Goal: Complete application form

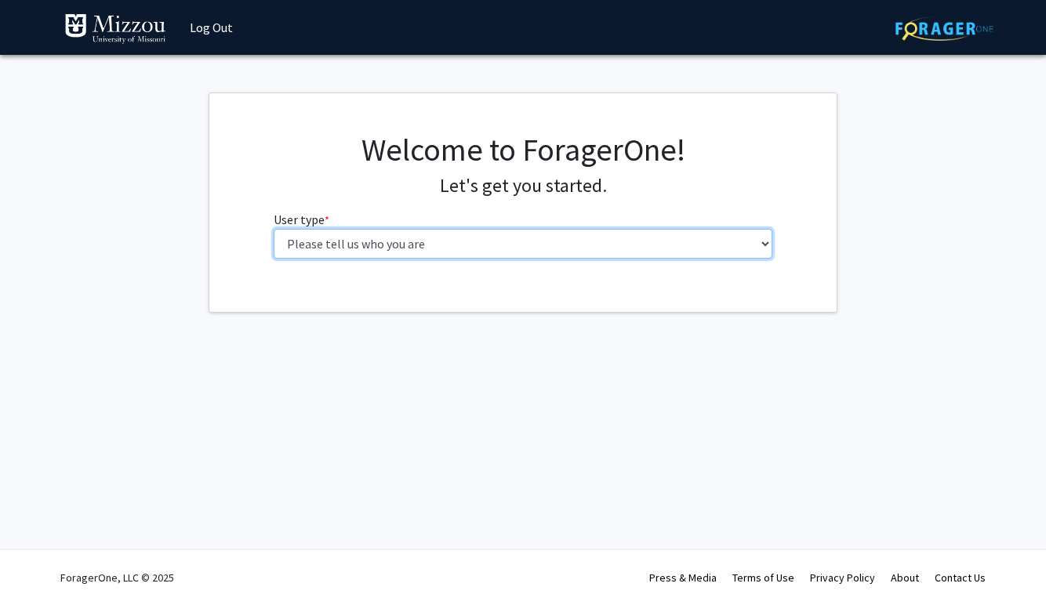
click at [536, 243] on select "Please tell us who you are Undergraduate Student Master's Student Doctoral Cand…" at bounding box center [524, 244] width 500 height 30
select select "1: undergrad"
click at [274, 229] on select "Please tell us who you are Undergraduate Student Master's Student Doctoral Cand…" at bounding box center [524, 244] width 500 height 30
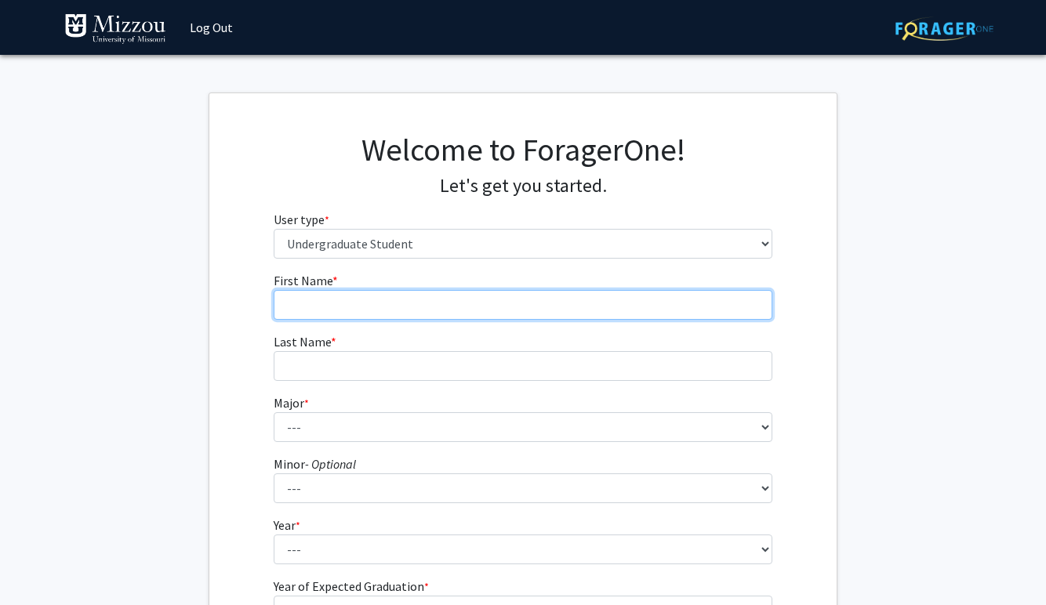
click at [477, 304] on input "First Name * required" at bounding box center [524, 305] width 500 height 30
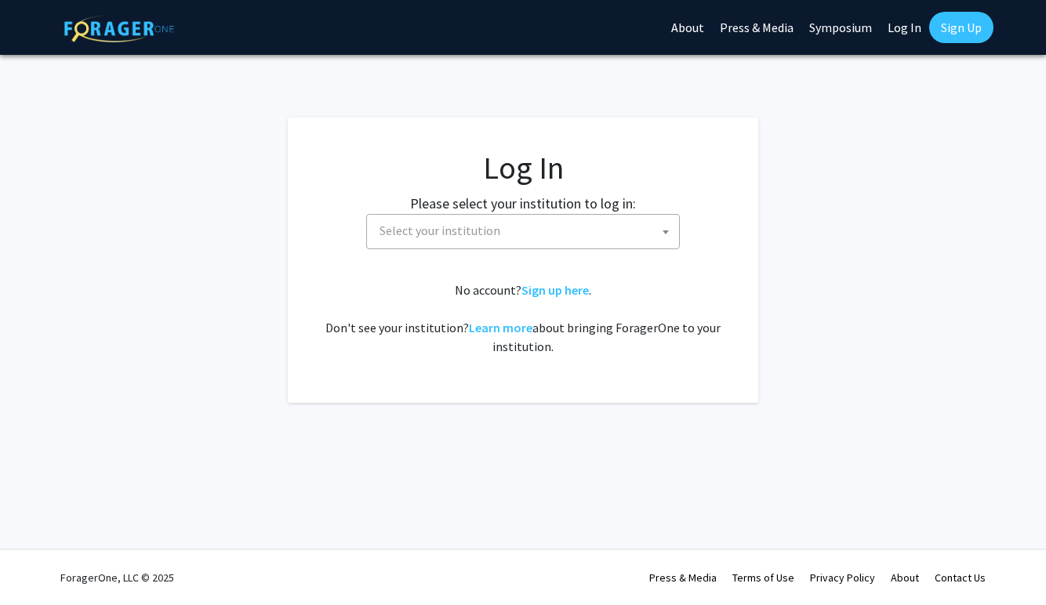
select select
